Goal: Obtain resource: Obtain resource

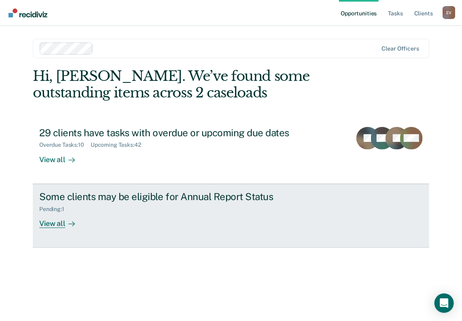
click at [60, 229] on link "Some clients may be eligible for Annual Report Status Pending : 1 View all" at bounding box center [231, 216] width 396 height 64
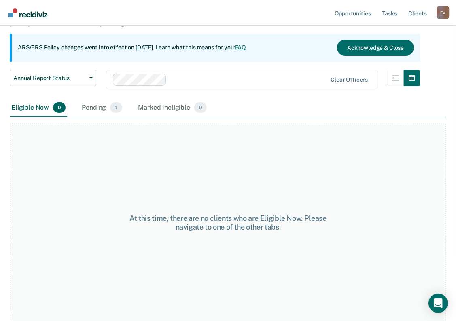
scroll to position [63, 0]
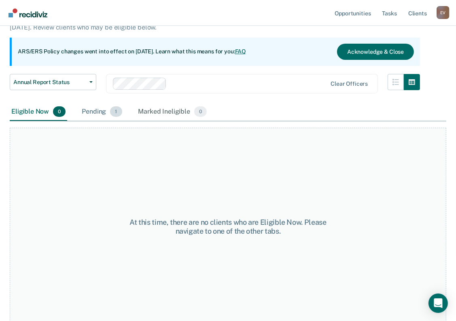
click at [104, 112] on div "Pending 1" at bounding box center [101, 112] width 43 height 18
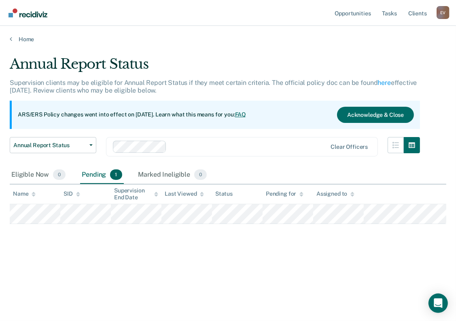
scroll to position [0, 0]
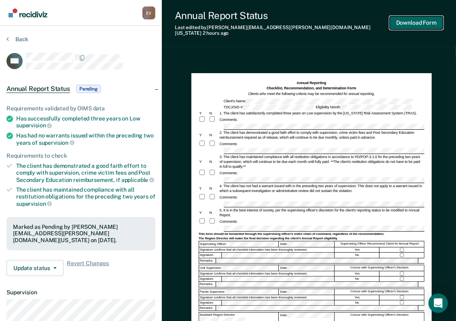
click at [422, 22] on button "Download Form" at bounding box center [416, 22] width 53 height 13
